Goal: Navigation & Orientation: Find specific page/section

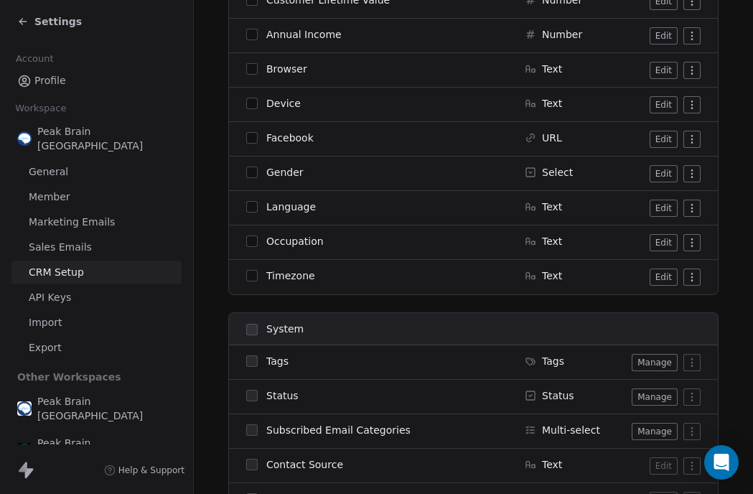
click at [22, 34] on div "Settings" at bounding box center [96, 21] width 193 height 43
click at [23, 23] on icon at bounding box center [22, 21] width 11 height 11
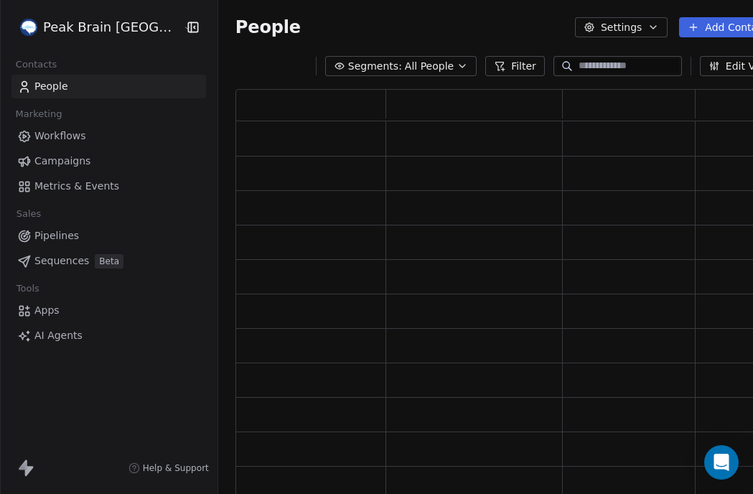
scroll to position [451, 563]
click at [57, 128] on span "Workflows" at bounding box center [60, 135] width 52 height 15
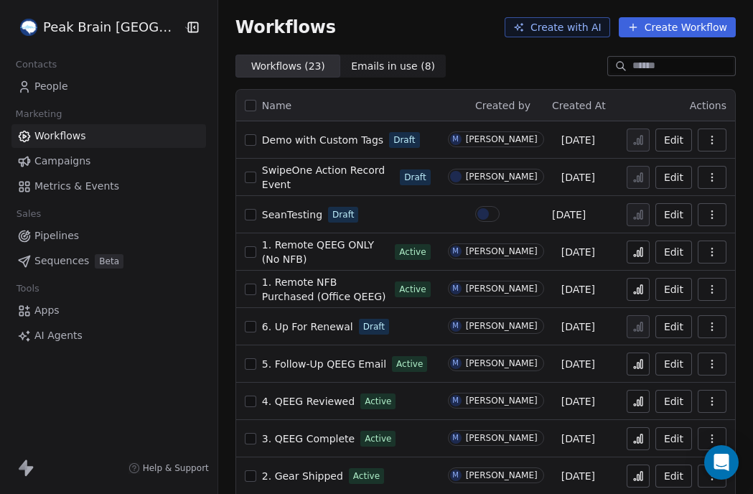
click at [285, 146] on span "Demo with Custom Tags" at bounding box center [322, 139] width 121 height 11
